Goal: Task Accomplishment & Management: Manage account settings

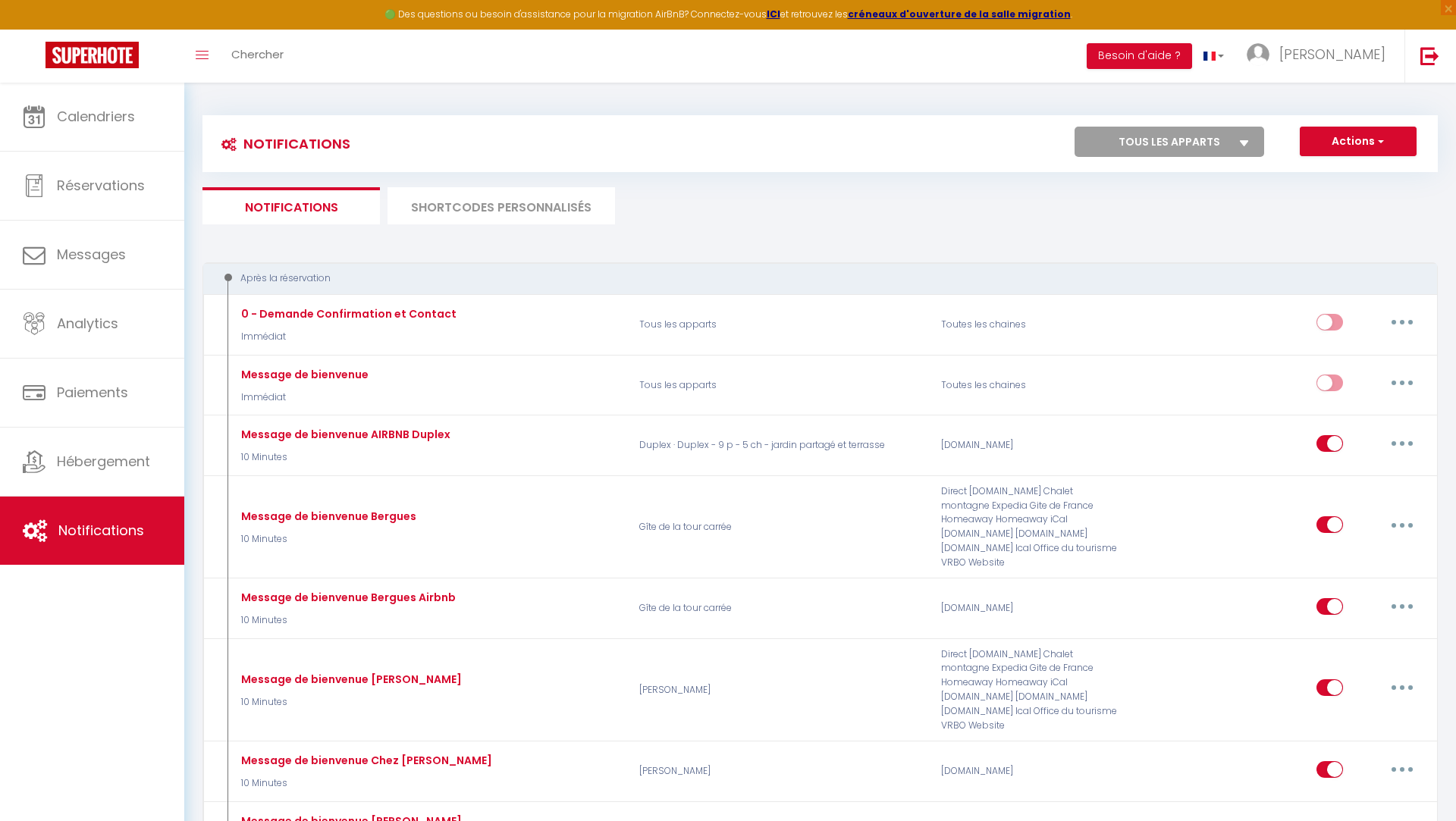
select select
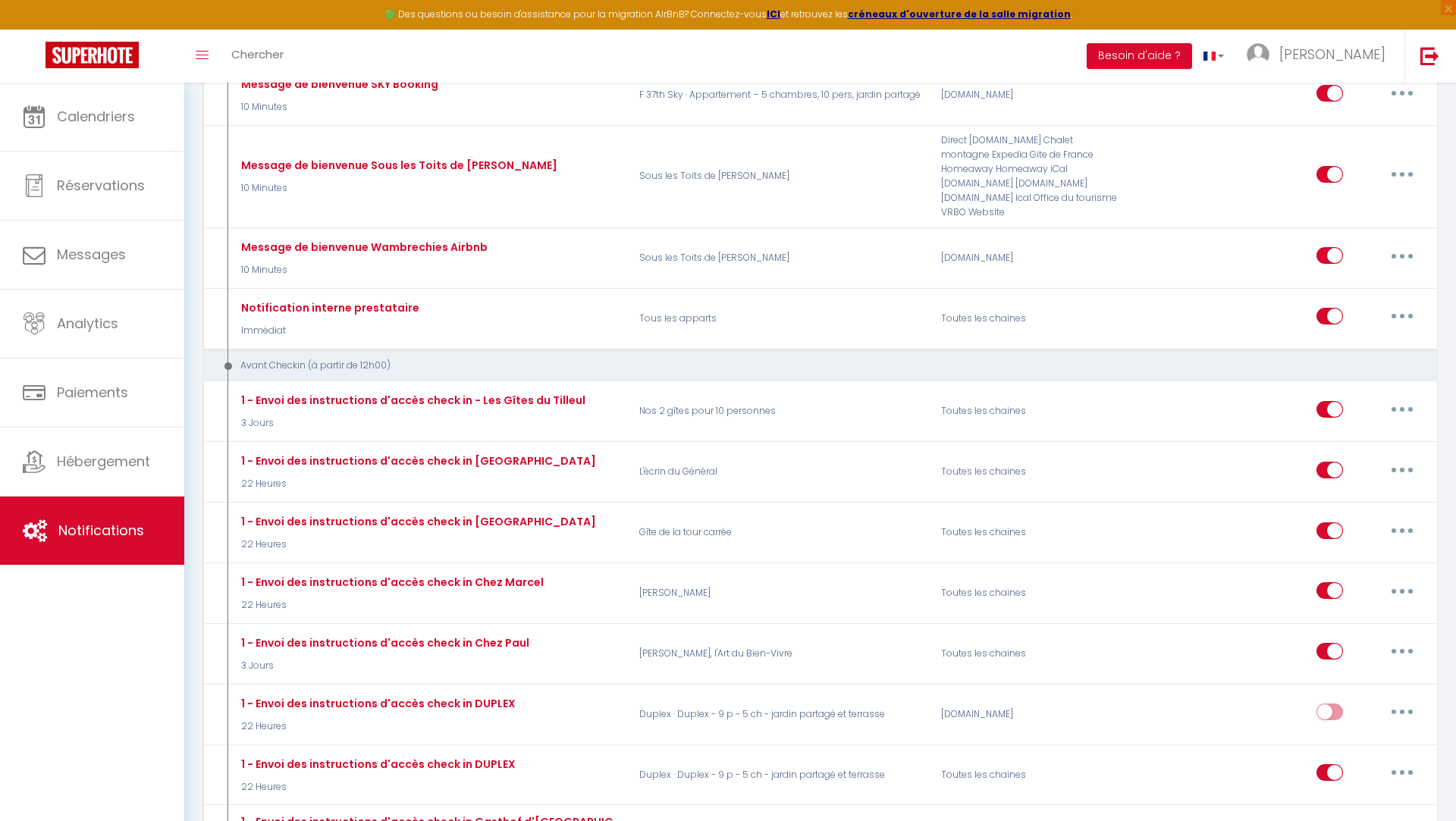
scroll to position [1270, 0]
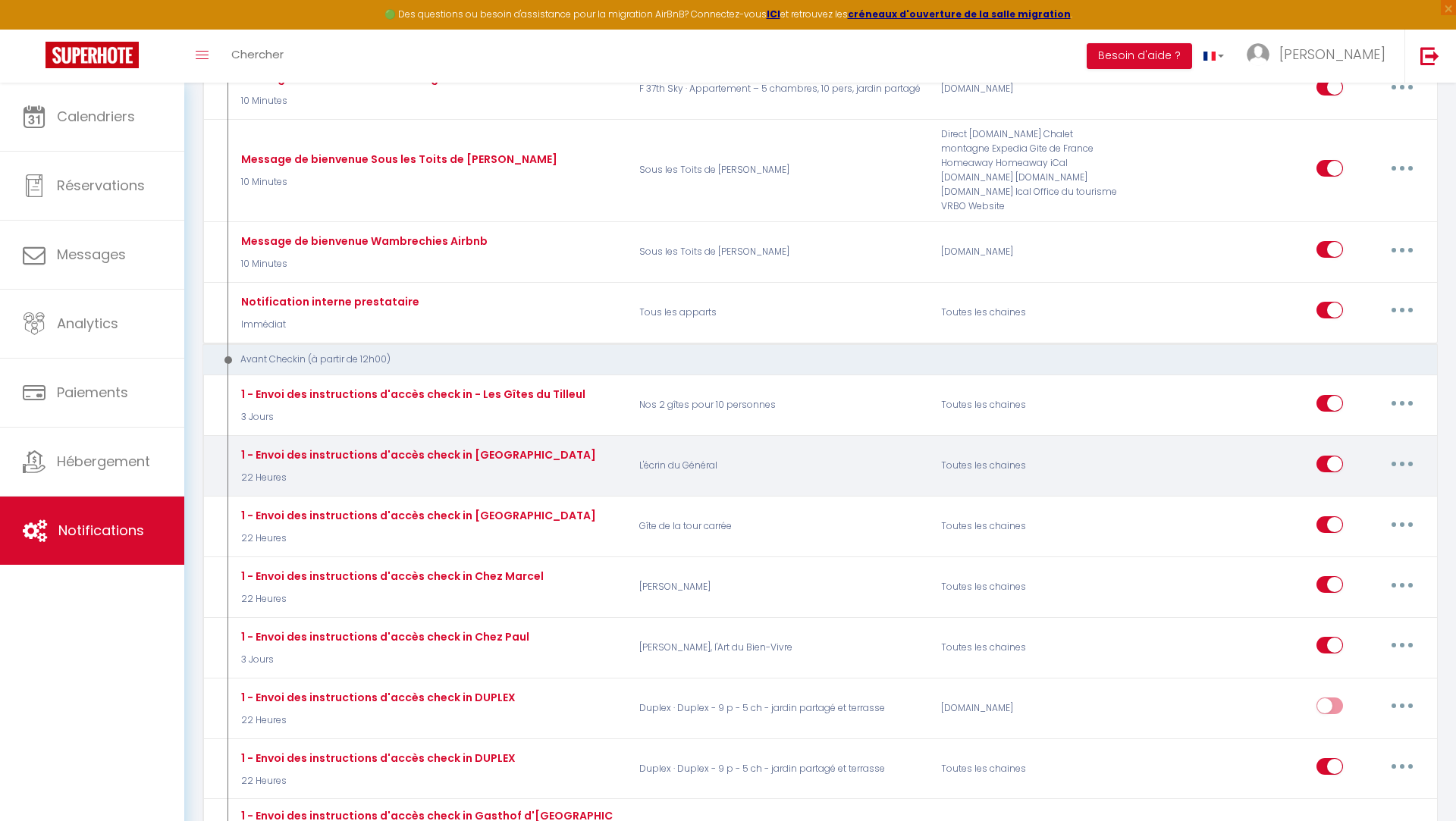
click at [1410, 452] on button "button" at bounding box center [1402, 464] width 42 height 24
click at [1348, 485] on link "Editer" at bounding box center [1362, 498] width 113 height 26
type input "1 - Envoi des instructions d'accès check in [GEOGRAPHIC_DATA]"
select select "22 Heures"
select select "if_booking_is_paid"
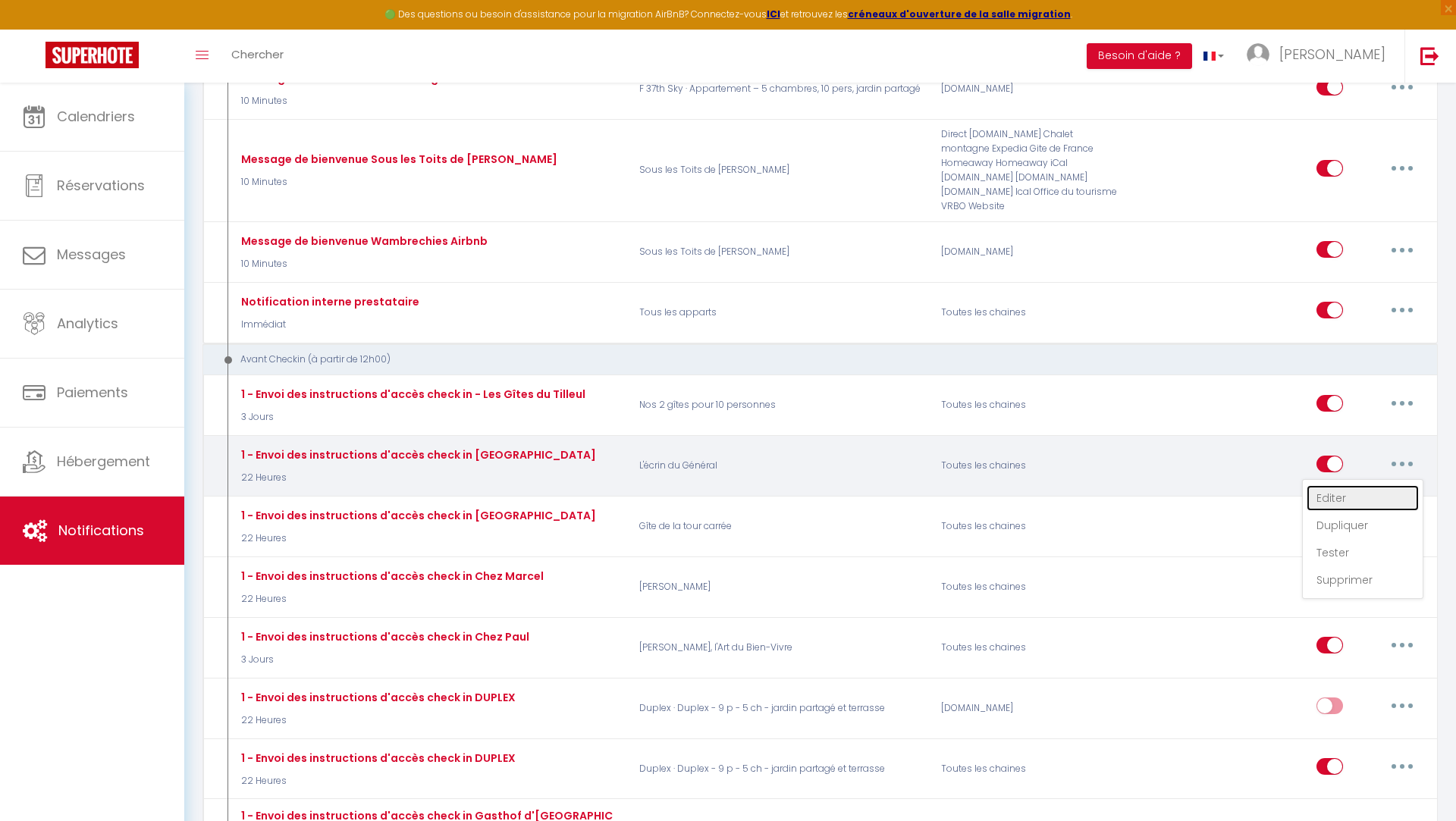
checkbox input "true"
checkbox input "false"
radio input "true"
type input "Confirmation de votre réservation - [BOOKING:ID] - [GUEST:FIRST_NAME] [GUEST:LA…"
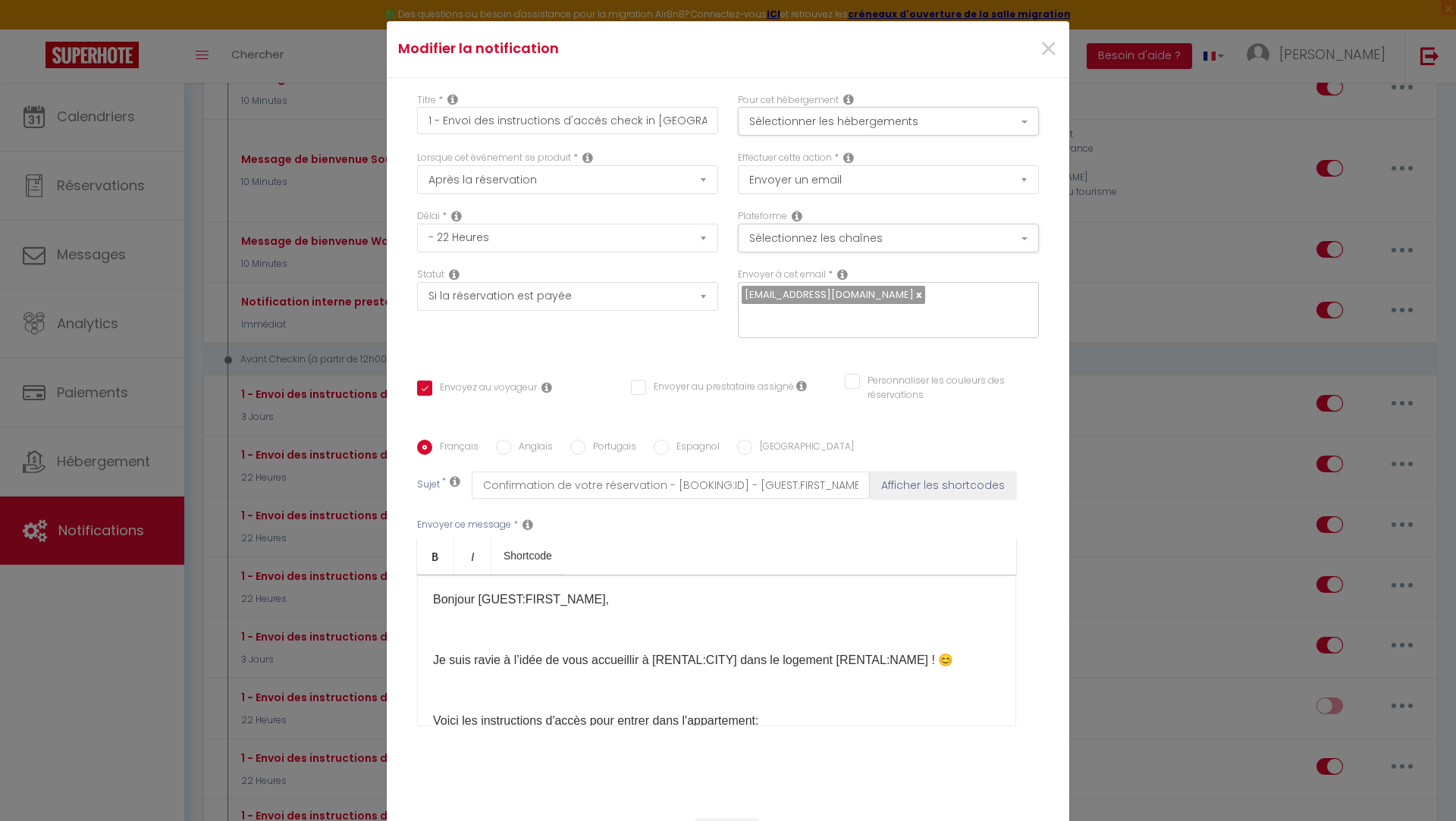
click at [865, 712] on p "Voici les instructions d'accès pour entrer dans l'appartement: - Vous trouverez…" at bounding box center [716, 757] width 567 height 91
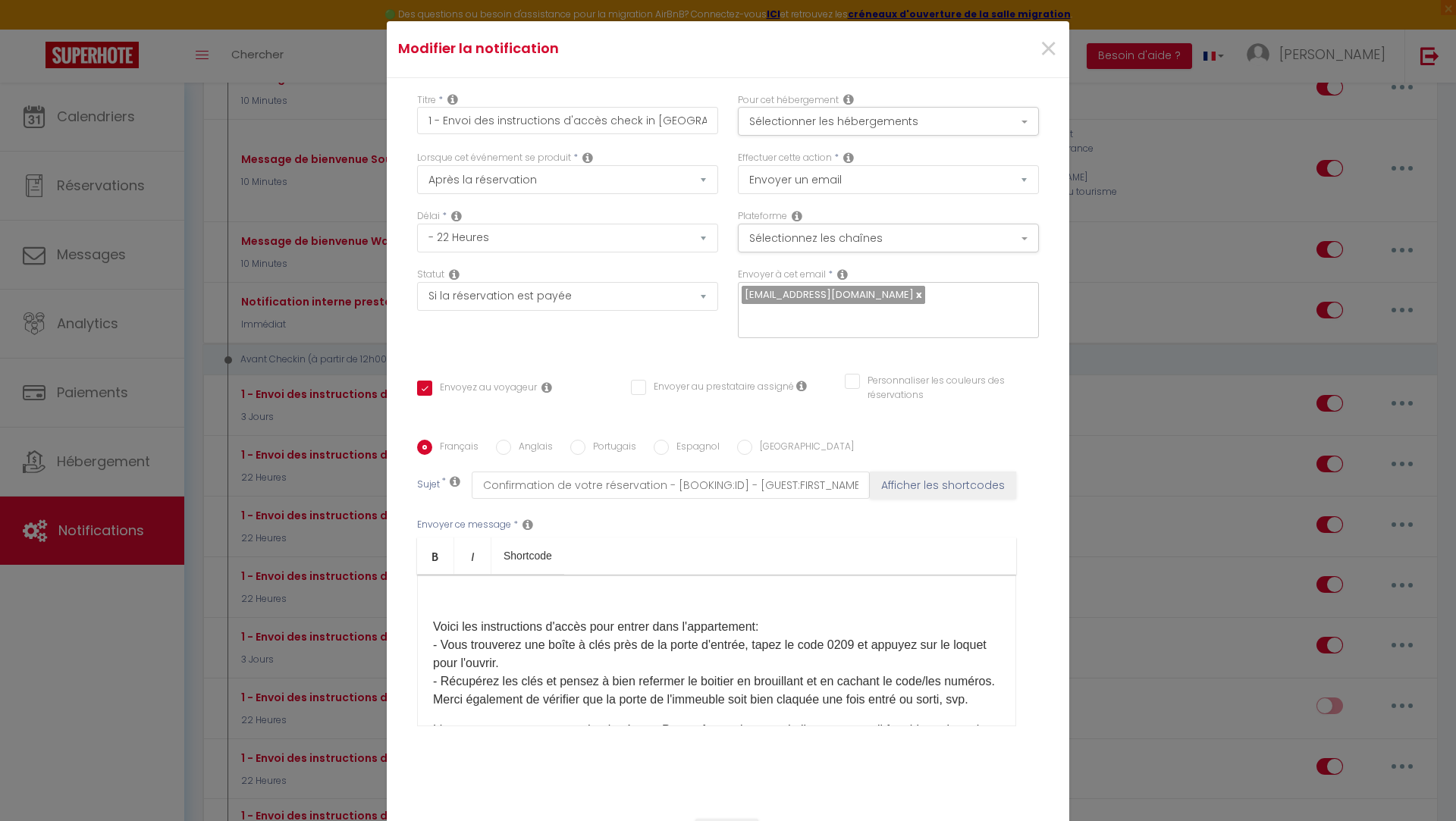
scroll to position [123, 0]
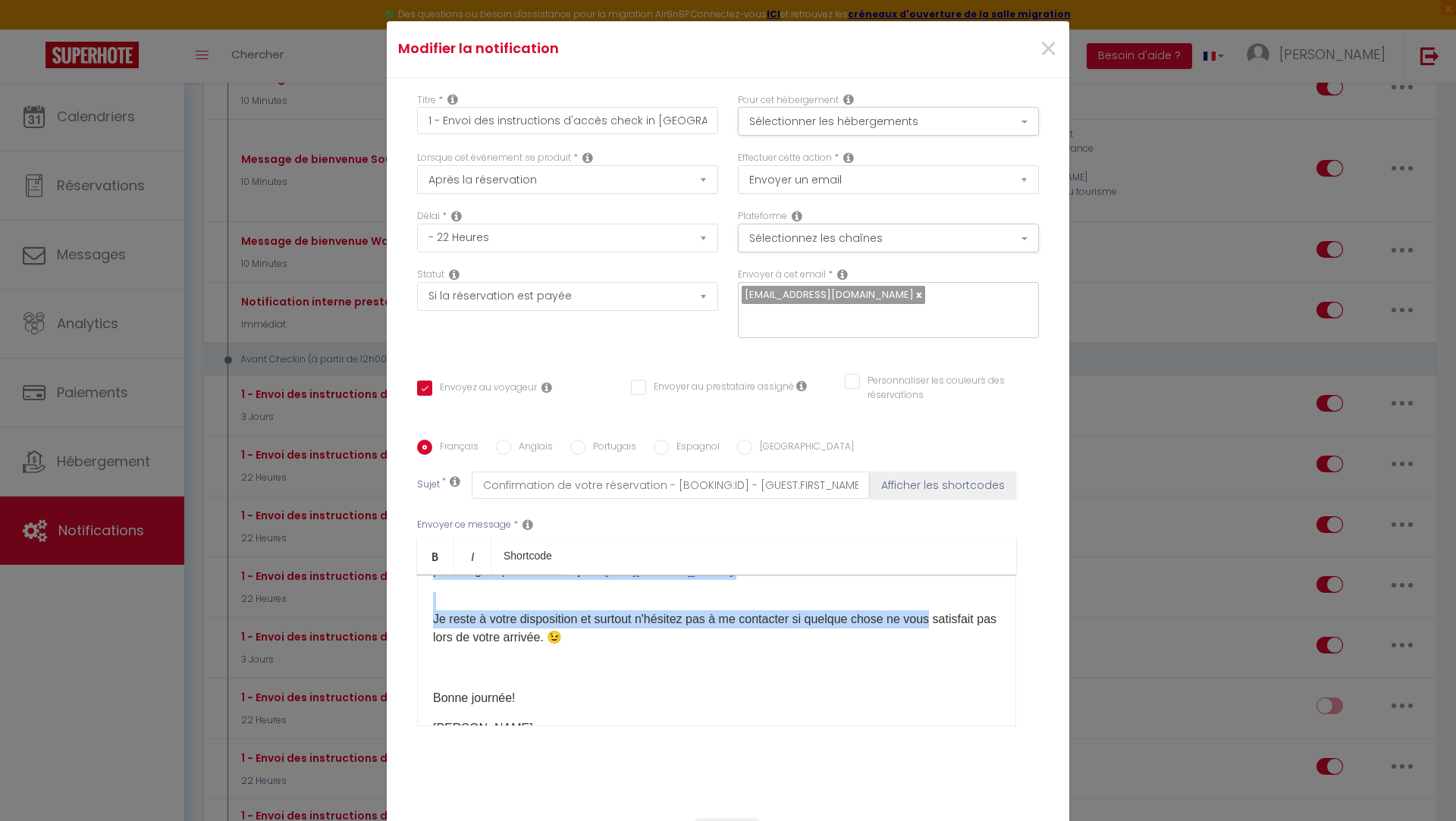
drag, startPoint x: 434, startPoint y: 504, endPoint x: 934, endPoint y: 552, distance: 502.3
click at [934, 575] on div "​Bonjour [GUEST:FIRST_NAME], Je suis ravie à l’idée de vous accueillir à [RENTA…" at bounding box center [716, 651] width 599 height 152
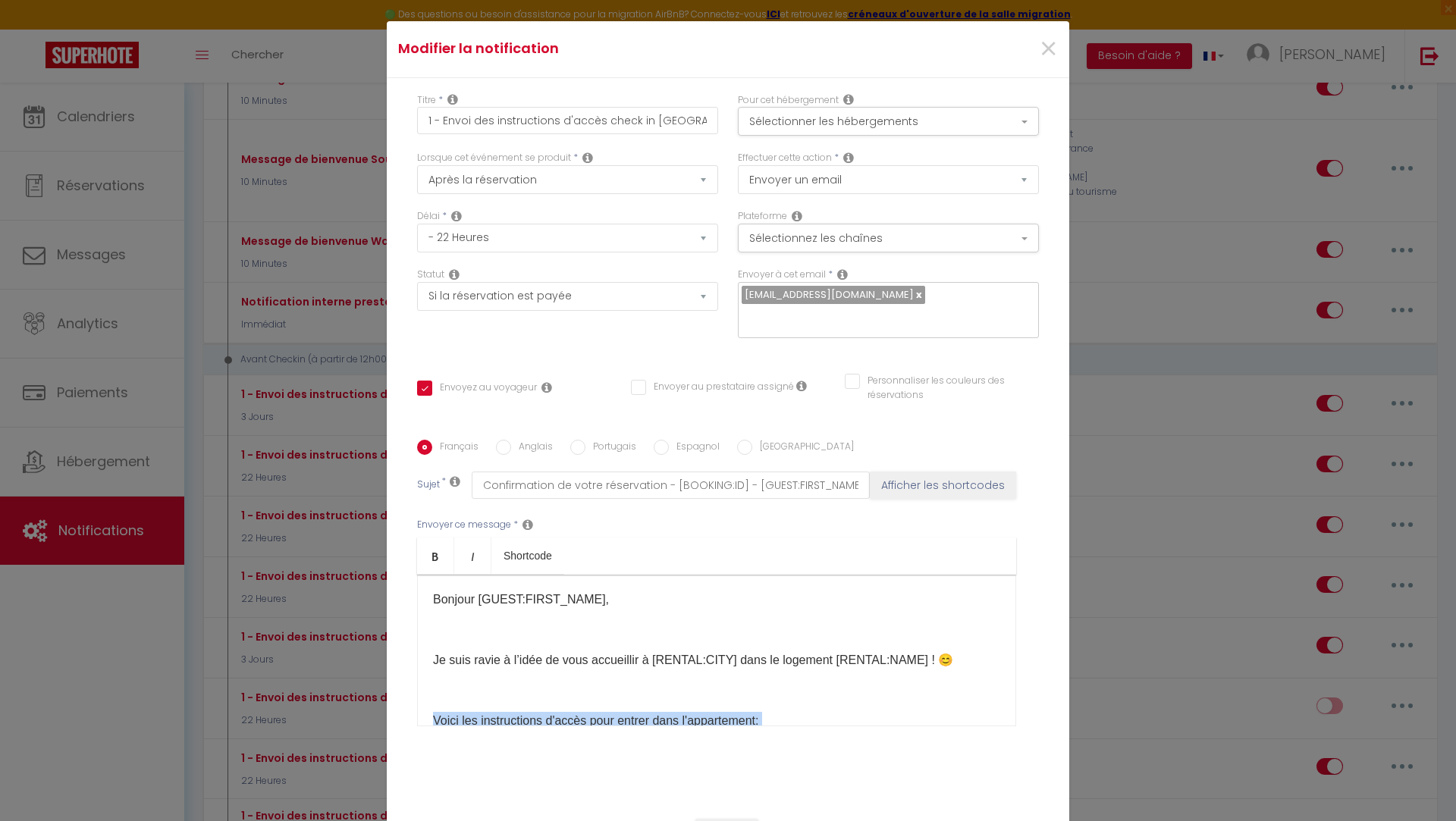
scroll to position [68, 0]
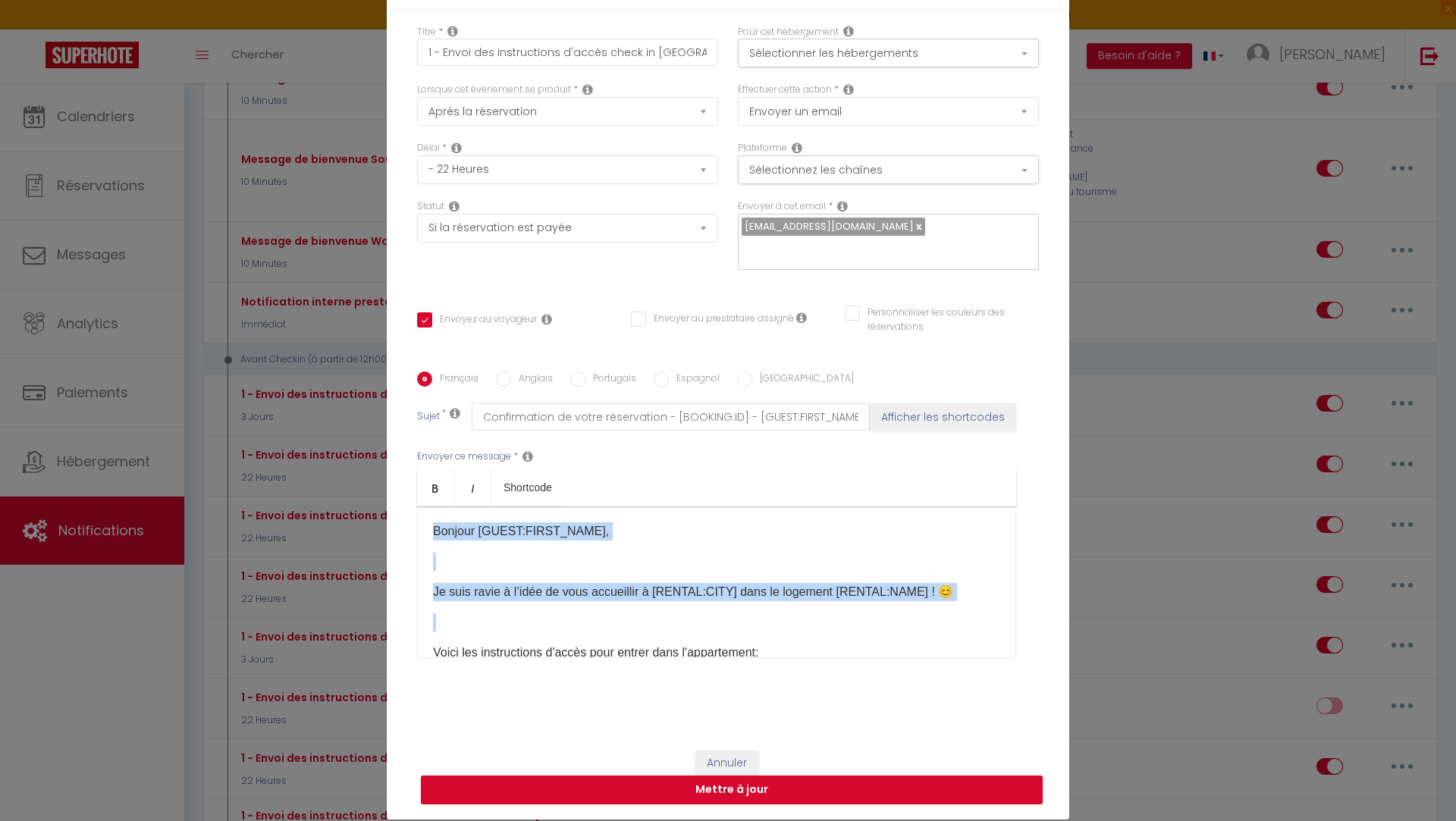
drag, startPoint x: 424, startPoint y: 520, endPoint x: 754, endPoint y: 602, distance: 340.0
click at [754, 602] on div "​Bonjour [GUEST:FIRST_NAME], Je suis ravie à l’idée de vous accueillir à [RENTA…" at bounding box center [716, 582] width 599 height 152
click at [966, 613] on p at bounding box center [716, 622] width 567 height 18
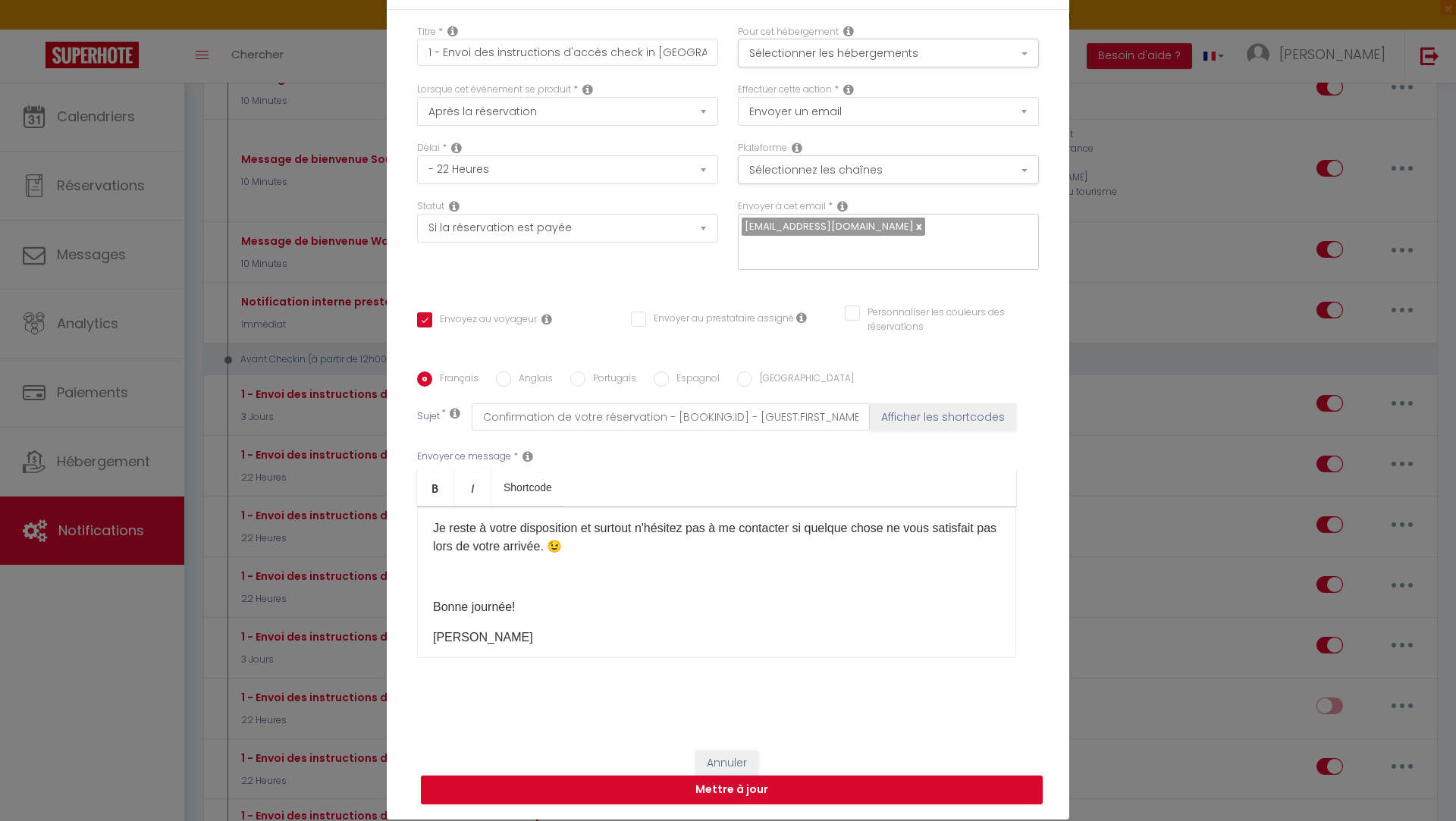
scroll to position [463, 0]
